Goal: Find specific page/section: Find specific page/section

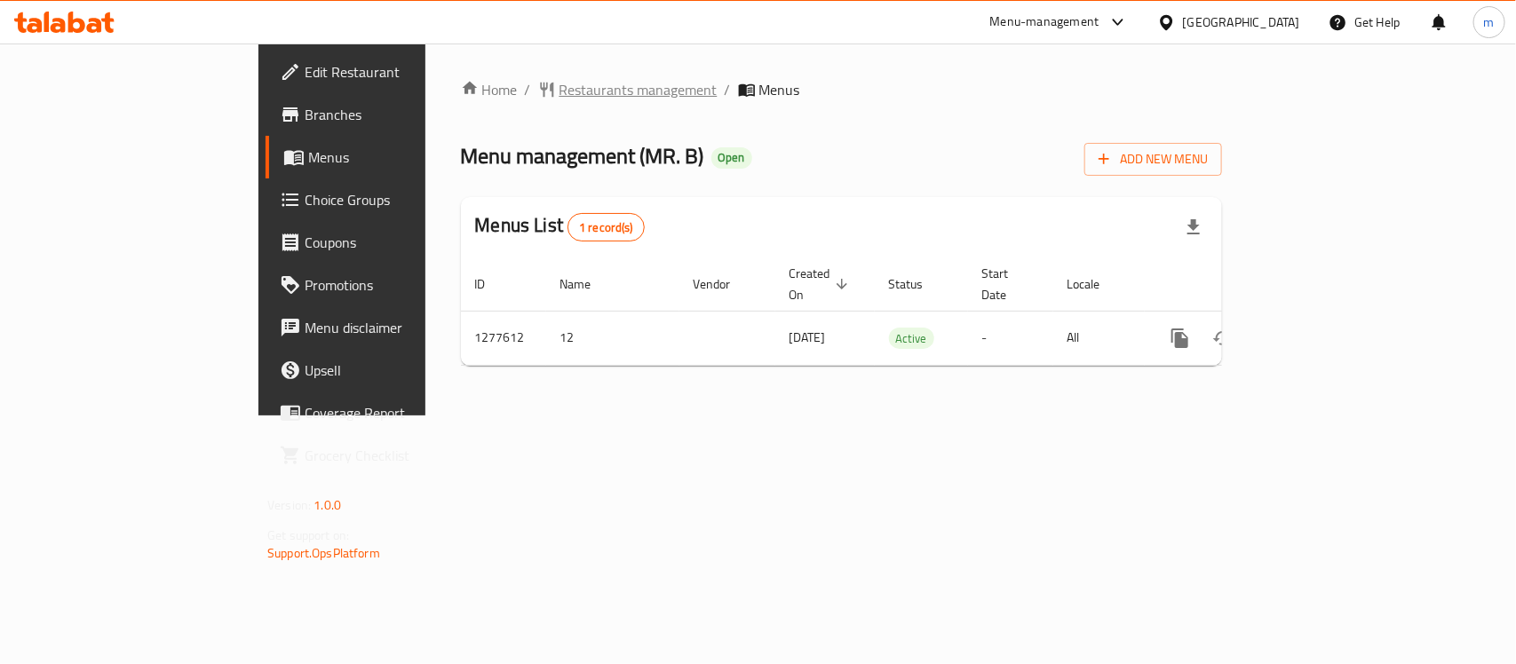
click at [560, 84] on span "Restaurants management" at bounding box center [639, 89] width 158 height 21
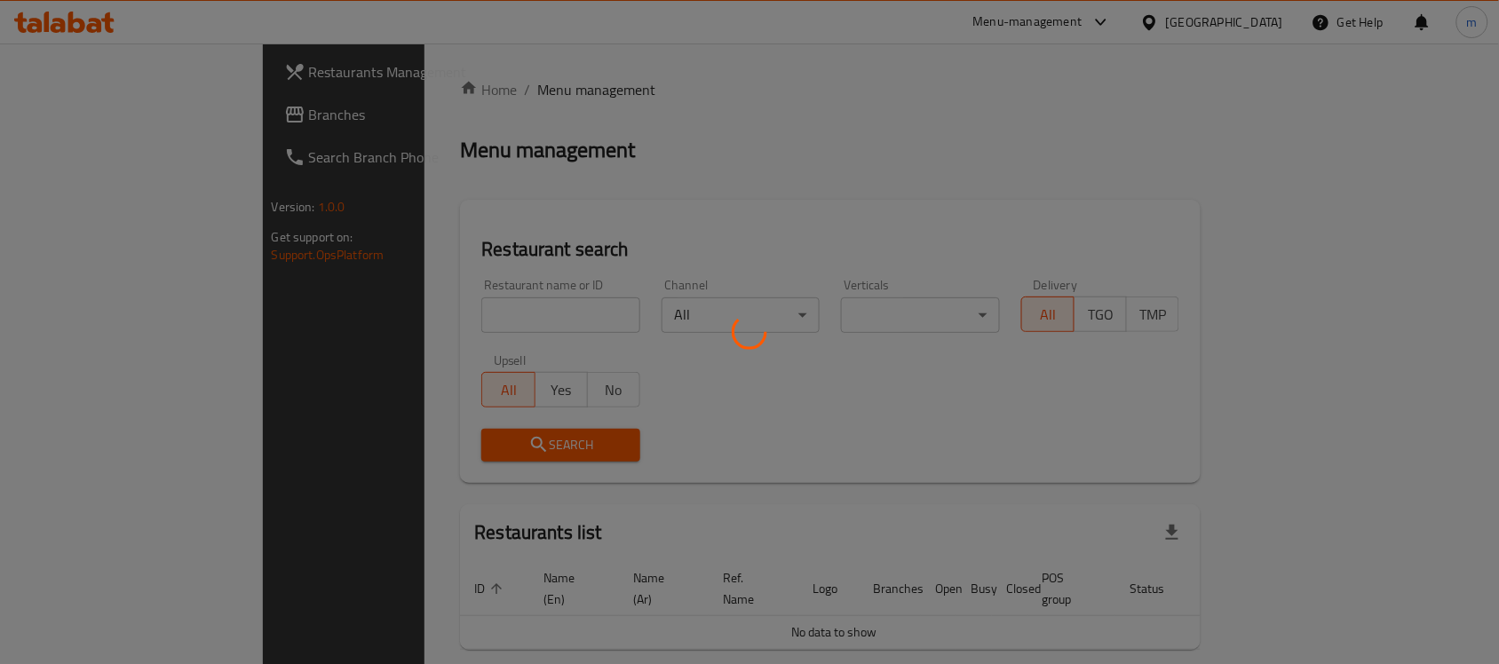
click at [347, 312] on div at bounding box center [749, 332] width 1499 height 664
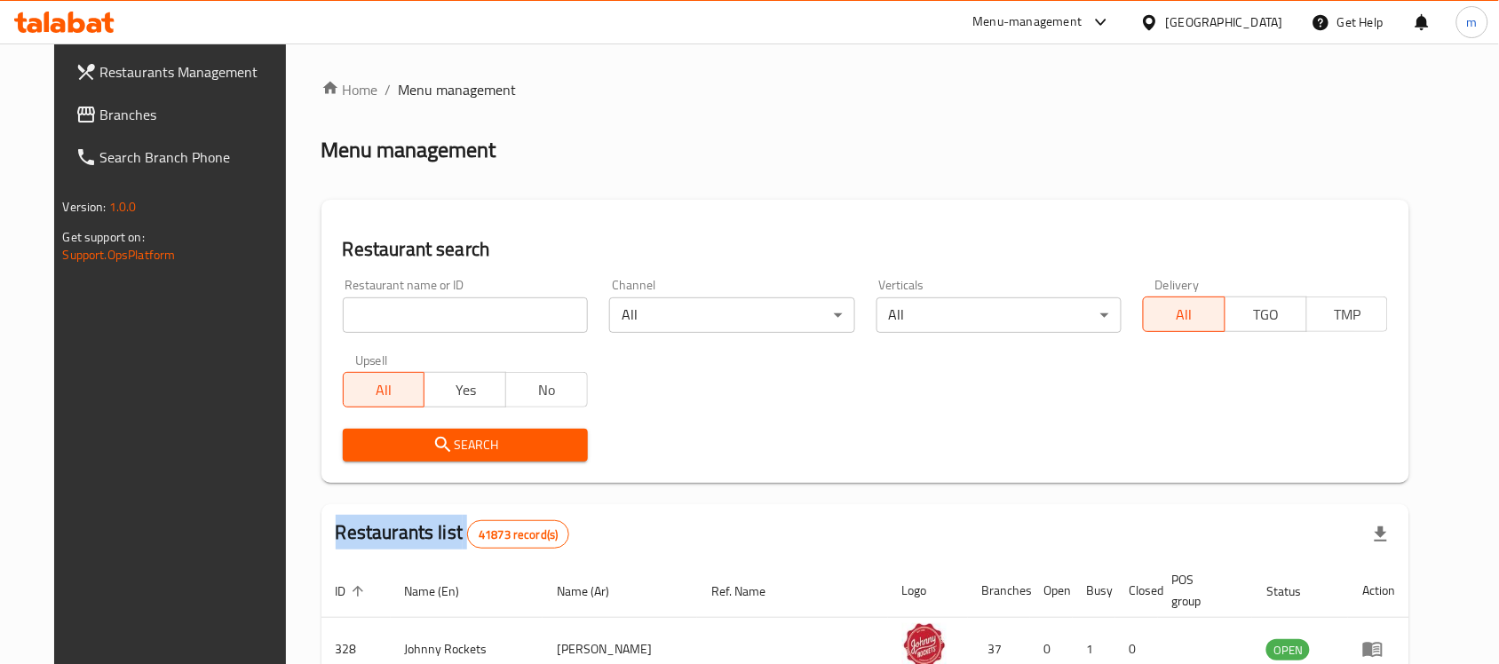
click at [347, 312] on div "Home / Menu management Menu management Restaurant search Restaurant name or ID …" at bounding box center [866, 626] width 1089 height 1094
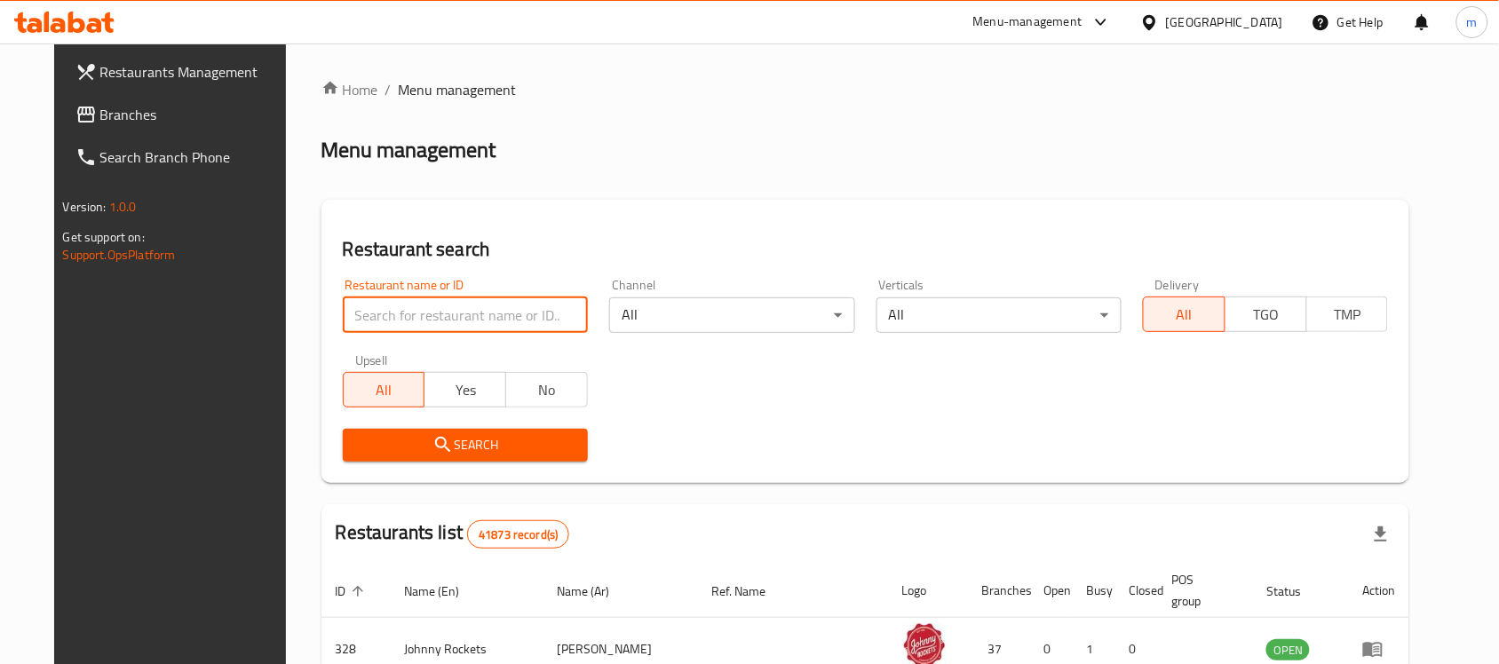
click at [347, 312] on input "search" at bounding box center [465, 316] width 245 height 36
paste input "692560"
type input "692560"
click button "Search" at bounding box center [465, 445] width 245 height 33
